Goal: Task Accomplishment & Management: Complete application form

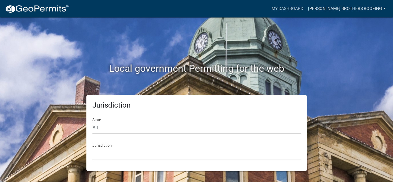
click at [333, 11] on link "[PERSON_NAME] Brothers Roofing" at bounding box center [347, 8] width 82 height 11
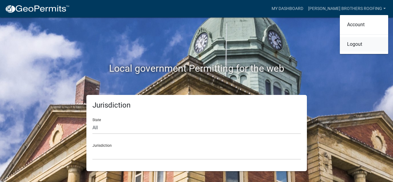
click at [350, 45] on link "Logout" at bounding box center [364, 44] width 48 height 14
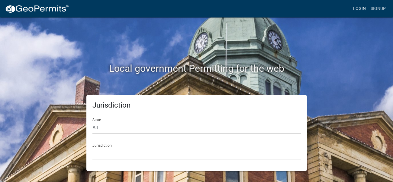
click at [364, 10] on link "Login" at bounding box center [360, 8] width 18 height 11
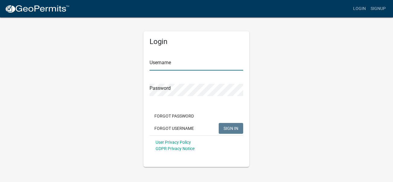
click at [178, 66] on input "Username" at bounding box center [197, 64] width 94 height 12
paste input "[PERSON_NAME] Brothers Roofing"
type input "[PERSON_NAME] Brothers Roofing"
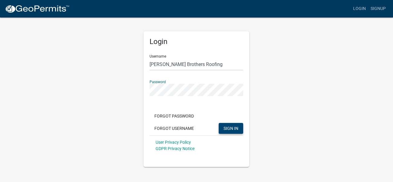
click at [225, 128] on span "SIGN IN" at bounding box center [230, 128] width 15 height 5
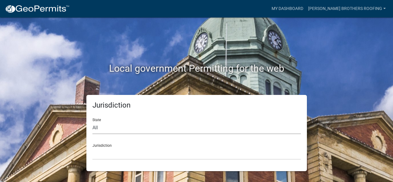
click at [142, 133] on select "All [US_STATE] [US_STATE] [US_STATE] [US_STATE] [US_STATE] [US_STATE] [US_STATE…" at bounding box center [196, 128] width 208 height 12
select select "[US_STATE]"
click at [92, 122] on select "All [US_STATE] [US_STATE] [US_STATE] [US_STATE] [US_STATE] [US_STATE] [US_STATE…" at bounding box center [196, 128] width 208 height 12
click at [109, 154] on select "City of [GEOGRAPHIC_DATA], [US_STATE] City of [GEOGRAPHIC_DATA], [US_STATE] Cit…" at bounding box center [196, 154] width 208 height 12
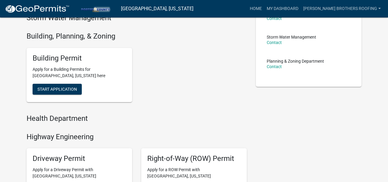
scroll to position [121, 0]
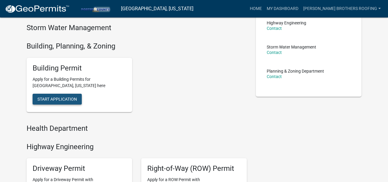
click at [66, 98] on span "Start Application" at bounding box center [57, 99] width 40 height 5
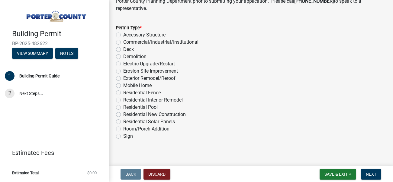
scroll to position [539, 0]
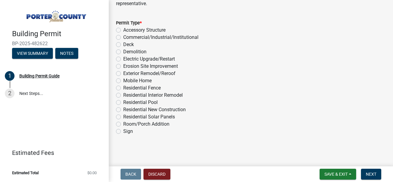
click at [123, 72] on label "Exterior Remodel/Reroof" at bounding box center [149, 73] width 52 height 7
click at [123, 72] on input "Exterior Remodel/Reroof" at bounding box center [125, 72] width 4 height 4
radio input "true"
click at [374, 175] on span "Next" at bounding box center [371, 174] width 11 height 5
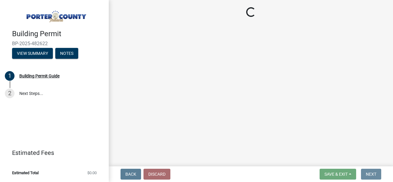
scroll to position [0, 0]
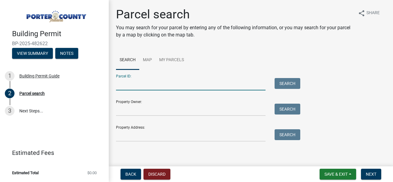
click at [157, 85] on input "Parcel ID:" at bounding box center [191, 84] width 150 height 12
paste input "64-07-10-400-016.000-005"
type input "64-07-10-400-016.000-005"
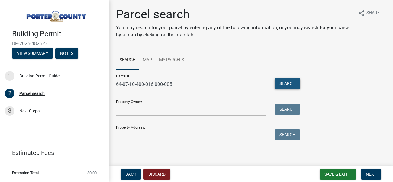
click at [287, 84] on button "Search" at bounding box center [288, 83] width 26 height 11
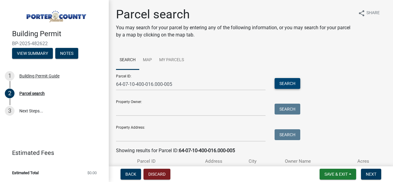
scroll to position [43, 0]
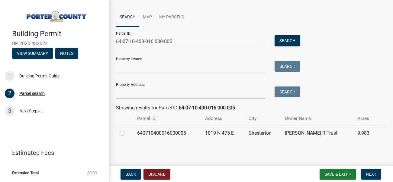
click at [127, 130] on label at bounding box center [127, 130] width 0 height 0
click at [127, 133] on input "radio" at bounding box center [129, 132] width 4 height 4
radio input "true"
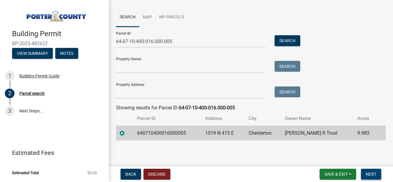
click at [371, 175] on span "Next" at bounding box center [371, 174] width 11 height 5
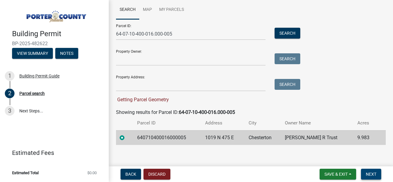
scroll to position [55, 0]
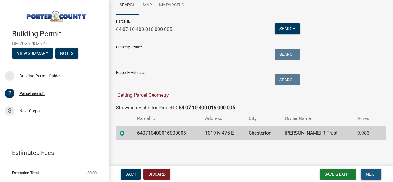
click at [366, 176] on span "Next" at bounding box center [371, 174] width 11 height 5
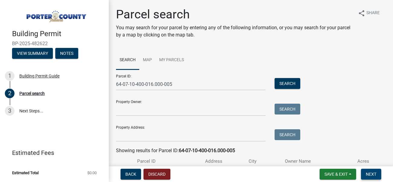
scroll to position [43, 0]
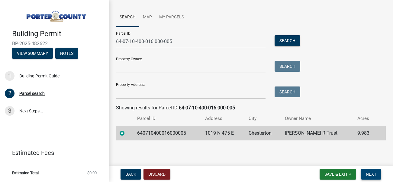
click at [371, 174] on span "Next" at bounding box center [371, 174] width 11 height 5
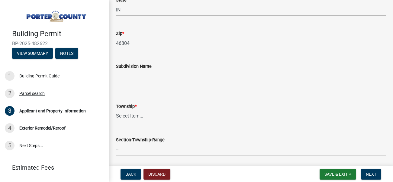
scroll to position [201, 0]
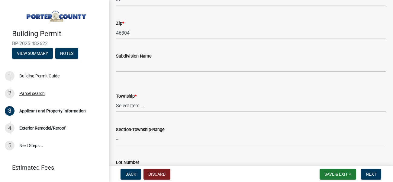
click at [182, 105] on select "Select Item... [PERSON_NAME][GEOGRAPHIC_DATA] [PERSON_NAME][GEOGRAPHIC_DATA] [G…" at bounding box center [251, 106] width 270 height 12
drag, startPoint x: 182, startPoint y: 105, endPoint x: 198, endPoint y: 81, distance: 29.2
click at [182, 105] on select "Select Item... [PERSON_NAME][GEOGRAPHIC_DATA] [PERSON_NAME][GEOGRAPHIC_DATA] [G…" at bounding box center [251, 106] width 270 height 12
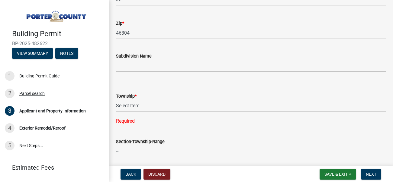
click at [138, 108] on select "Select Item... [PERSON_NAME][GEOGRAPHIC_DATA] [PERSON_NAME][GEOGRAPHIC_DATA] [G…" at bounding box center [251, 106] width 270 height 12
click at [116, 100] on select "Select Item... [PERSON_NAME][GEOGRAPHIC_DATA] [PERSON_NAME][GEOGRAPHIC_DATA] [G…" at bounding box center [251, 106] width 270 height 12
select select "dab8d744-4e32-40c1-942b-b7c1ea7347cb"
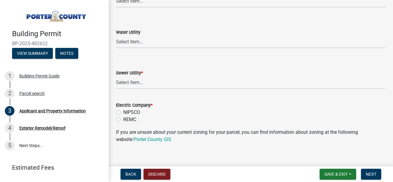
scroll to position [463, 0]
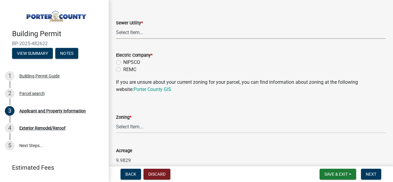
click at [127, 32] on select "Select Item... Aqua [US_STATE] Inc Damon Run Falling Waters Lake Eliza - LEACD …" at bounding box center [251, 33] width 270 height 12
click at [116, 27] on select "Select Item... Aqua [US_STATE] Inc Damon Run Falling Waters Lake Eliza - LEACD …" at bounding box center [251, 33] width 270 height 12
select select "ad46db9b-b68a-4590-8d08-f4fb10f3ead6"
click at [123, 63] on label "NIPSCO" at bounding box center [131, 62] width 17 height 7
click at [123, 63] on input "NIPSCO" at bounding box center [125, 61] width 4 height 4
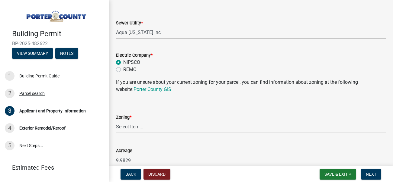
radio input "true"
click at [133, 90] on link "Porter County GIS" at bounding box center [152, 90] width 38 height 6
click at [155, 131] on select "Select Item... A1 A2 CH CM CN I1 I2 I3 IN MP OT P1 P2 PUD R1 R2 R3 R4 RL RR" at bounding box center [251, 127] width 270 height 12
click at [116, 121] on select "Select Item... A1 A2 CH CM CN I1 I2 I3 IN MP OT P1 P2 PUD R1 R2 R3 R4 RL RR" at bounding box center [251, 127] width 270 height 12
select select "92efe679-05f4-414a-9426-51627fba5de6"
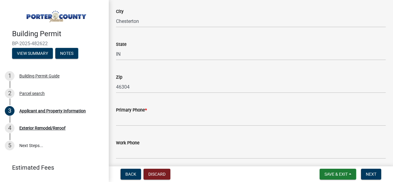
scroll to position [765, 0]
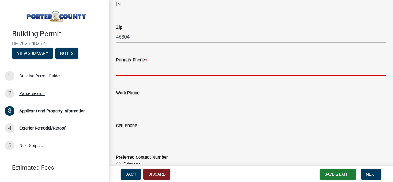
click at [141, 73] on input "Primary Phone *" at bounding box center [251, 70] width 270 height 12
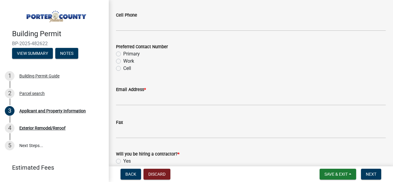
scroll to position [916, 0]
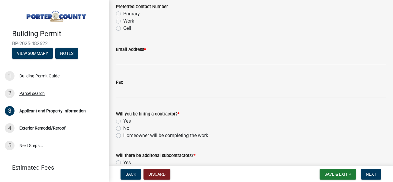
type input "[PHONE_NUMBER]"
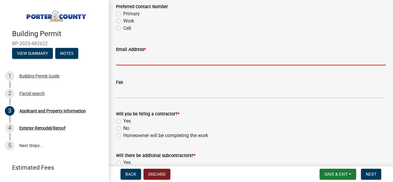
click at [140, 61] on input "Email Address *" at bounding box center [251, 59] width 270 height 12
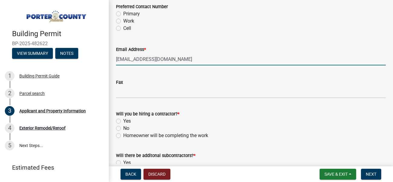
scroll to position [946, 0]
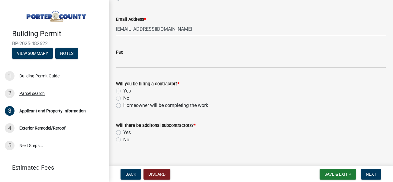
type input "[EMAIL_ADDRESS][DOMAIN_NAME]"
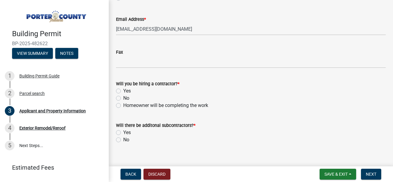
click at [123, 91] on label "Yes" at bounding box center [127, 91] width 8 height 7
click at [123, 91] on input "Yes" at bounding box center [125, 90] width 4 height 4
radio input "true"
click at [123, 140] on label "No" at bounding box center [126, 140] width 6 height 7
click at [123, 140] on input "No" at bounding box center [125, 139] width 4 height 4
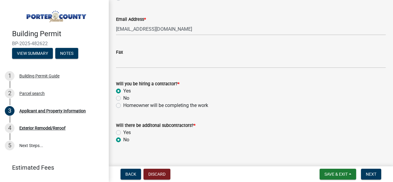
radio input "true"
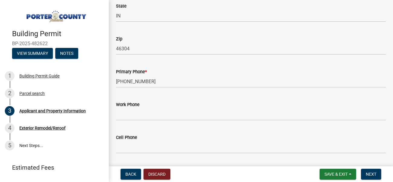
scroll to position [743, 0]
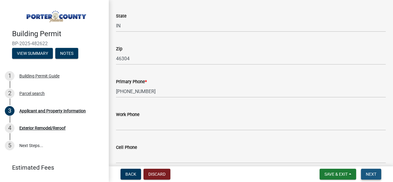
click at [375, 176] on span "Next" at bounding box center [371, 174] width 11 height 5
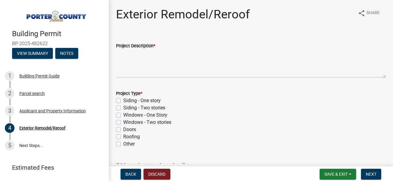
scroll to position [50, 0]
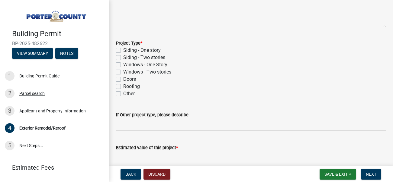
click at [123, 87] on label "Roofing" at bounding box center [131, 86] width 17 height 7
click at [123, 87] on input "Roofing" at bounding box center [125, 85] width 4 height 4
checkbox input "true"
checkbox input "false"
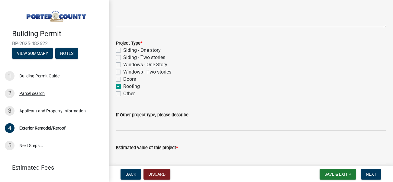
checkbox input "false"
checkbox input "true"
checkbox input "false"
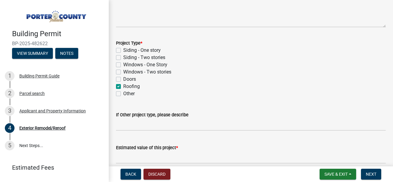
scroll to position [79, 0]
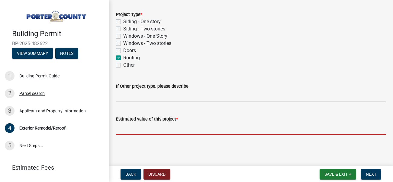
click at [153, 129] on input "text" at bounding box center [251, 129] width 270 height 12
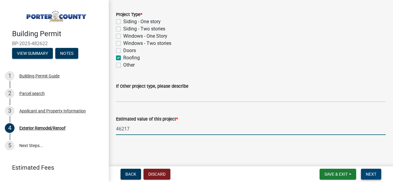
type input "46217"
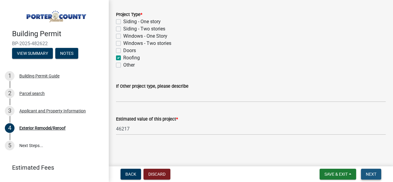
click at [370, 174] on span "Next" at bounding box center [371, 174] width 11 height 5
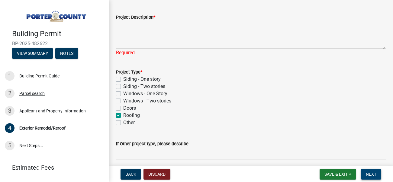
scroll to position [0, 0]
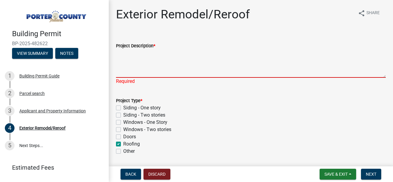
click at [185, 71] on textarea "Project Description *" at bounding box center [251, 64] width 270 height 28
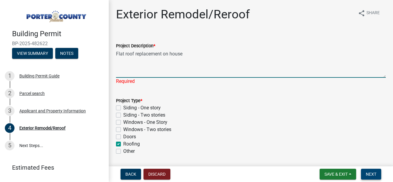
type textarea "Flat roof replacement on house"
click at [374, 174] on span "Next" at bounding box center [371, 174] width 11 height 5
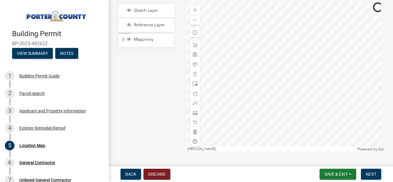
scroll to position [147, 0]
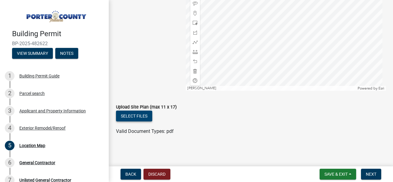
click at [142, 117] on button "Select files" at bounding box center [134, 116] width 36 height 11
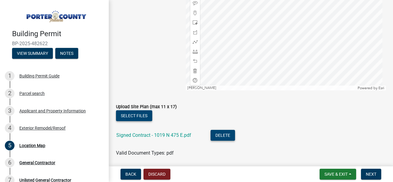
scroll to position [169, 0]
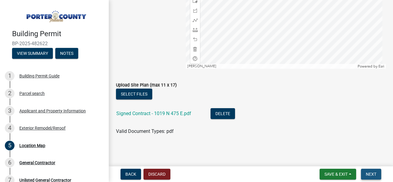
click at [374, 176] on span "Next" at bounding box center [371, 174] width 11 height 5
click at [375, 172] on button "Next" at bounding box center [371, 174] width 20 height 11
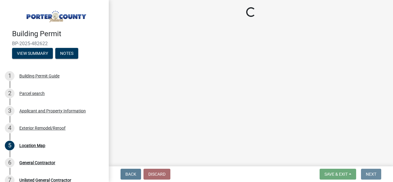
scroll to position [0, 0]
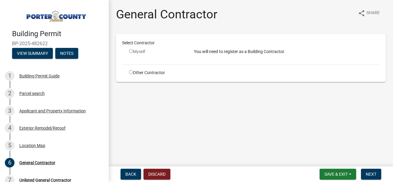
click at [132, 71] on input "radio" at bounding box center [131, 72] width 4 height 4
radio input "true"
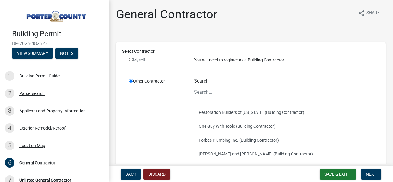
click at [215, 92] on input "Search" at bounding box center [287, 92] width 186 height 12
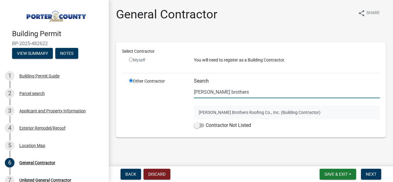
type input "[PERSON_NAME] brothers"
click at [222, 113] on button "[PERSON_NAME] Brothers Roofing Co., Inc. (Building Contractor)" at bounding box center [287, 113] width 186 height 14
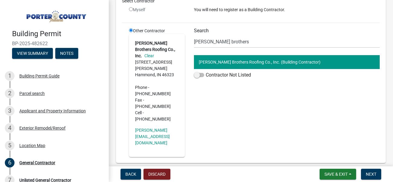
scroll to position [53, 0]
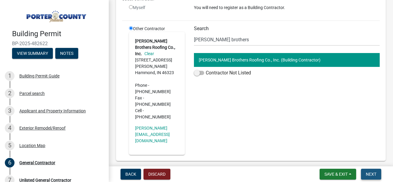
click at [365, 175] on button "Next" at bounding box center [371, 174] width 20 height 11
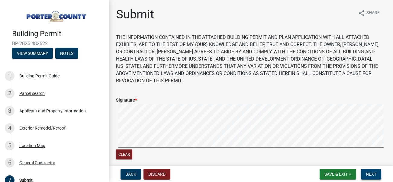
click at [371, 171] on button "Next" at bounding box center [371, 174] width 20 height 11
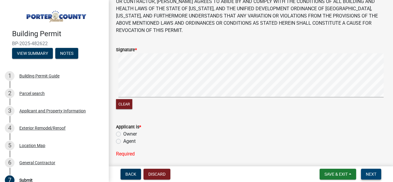
scroll to position [101, 0]
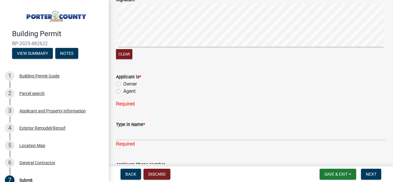
click at [123, 92] on label "Agent" at bounding box center [129, 91] width 12 height 7
click at [123, 92] on input "Agent" at bounding box center [125, 90] width 4 height 4
radio input "true"
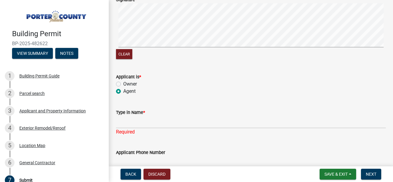
scroll to position [141, 0]
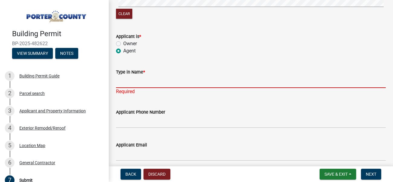
click at [140, 84] on input "Type in Name *" at bounding box center [251, 82] width 270 height 12
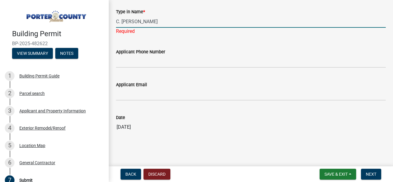
type input "C. [PERSON_NAME]"
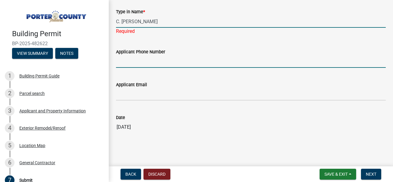
click at [143, 64] on input "Applicant Phone Number" at bounding box center [251, 62] width 270 height 12
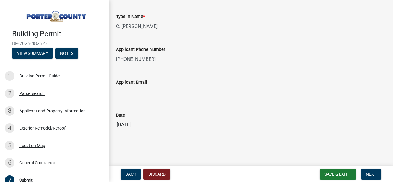
type input "[PHONE_NUMBER]"
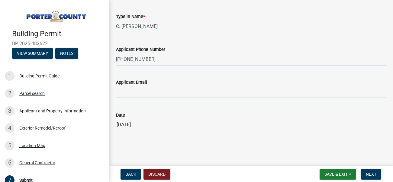
click at [151, 95] on input "Applicant Email" at bounding box center [251, 92] width 270 height 12
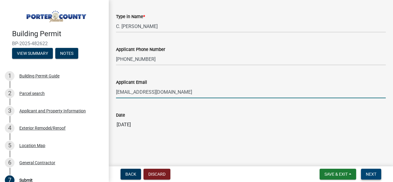
type input "[EMAIL_ADDRESS][DOMAIN_NAME]"
click at [372, 174] on span "Next" at bounding box center [371, 174] width 11 height 5
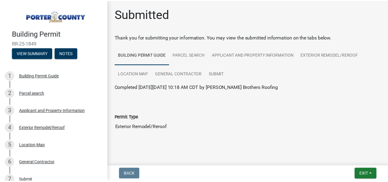
scroll to position [5, 0]
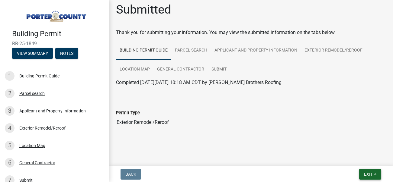
click at [369, 170] on button "Exit" at bounding box center [370, 174] width 22 height 11
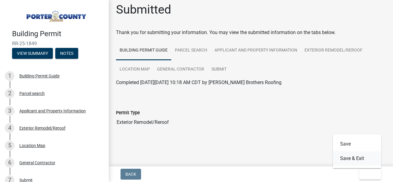
click at [355, 158] on button "Save & Exit" at bounding box center [357, 159] width 48 height 14
